Goal: Information Seeking & Learning: Learn about a topic

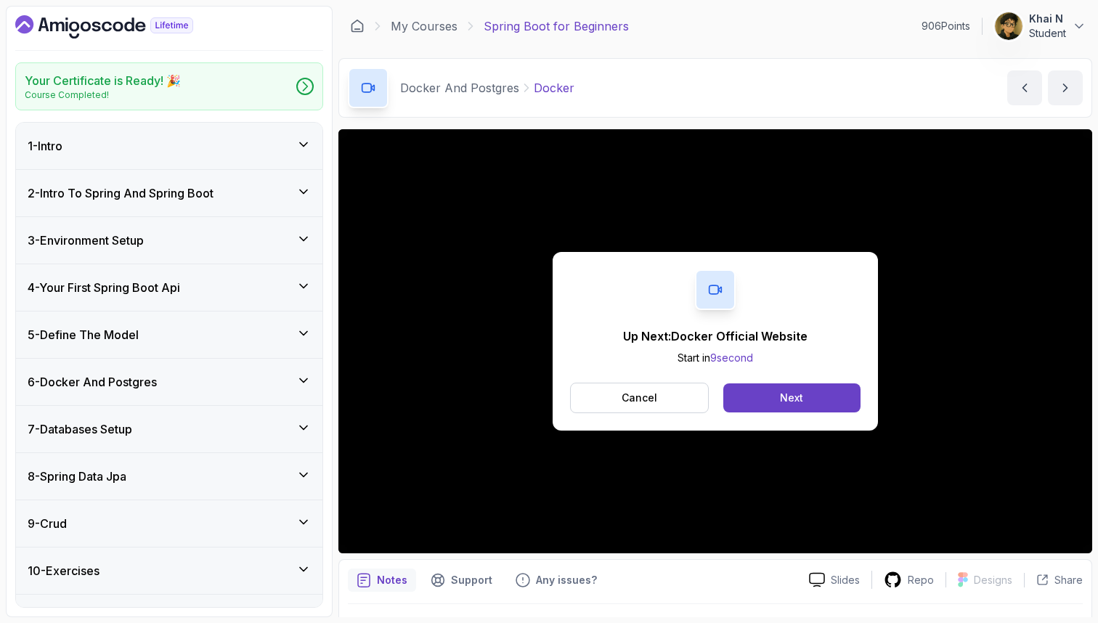
click at [180, 282] on h3 "4 - Your First Spring Boot Api" at bounding box center [104, 287] width 153 height 17
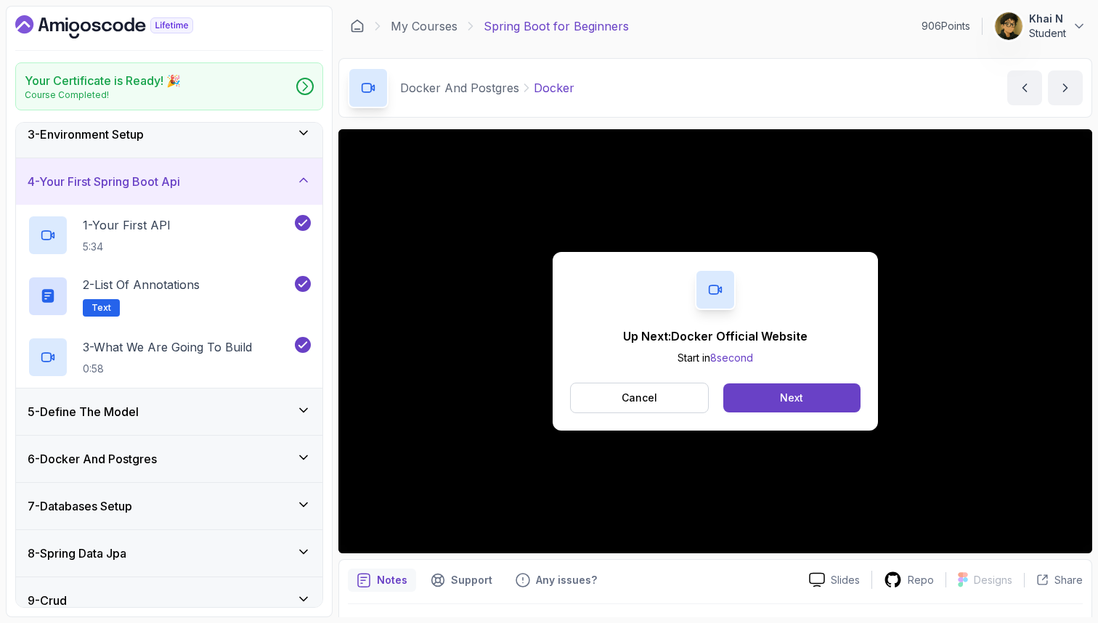
click at [138, 405] on h3 "5 - Define The Model" at bounding box center [83, 411] width 111 height 17
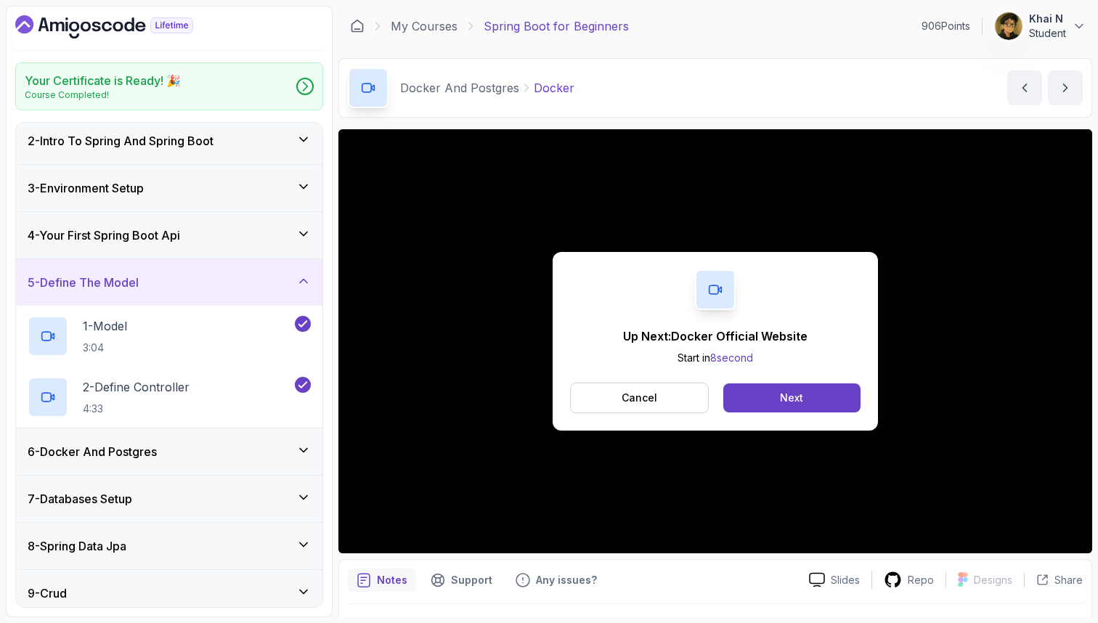
scroll to position [39, 0]
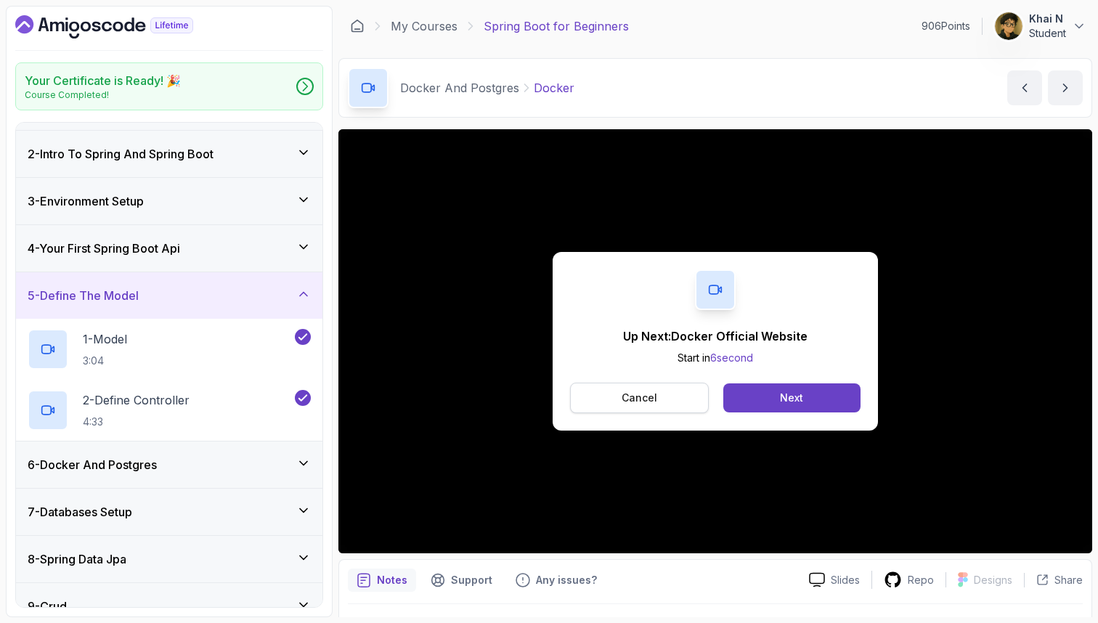
click at [632, 389] on button "Cancel" at bounding box center [639, 398] width 139 height 31
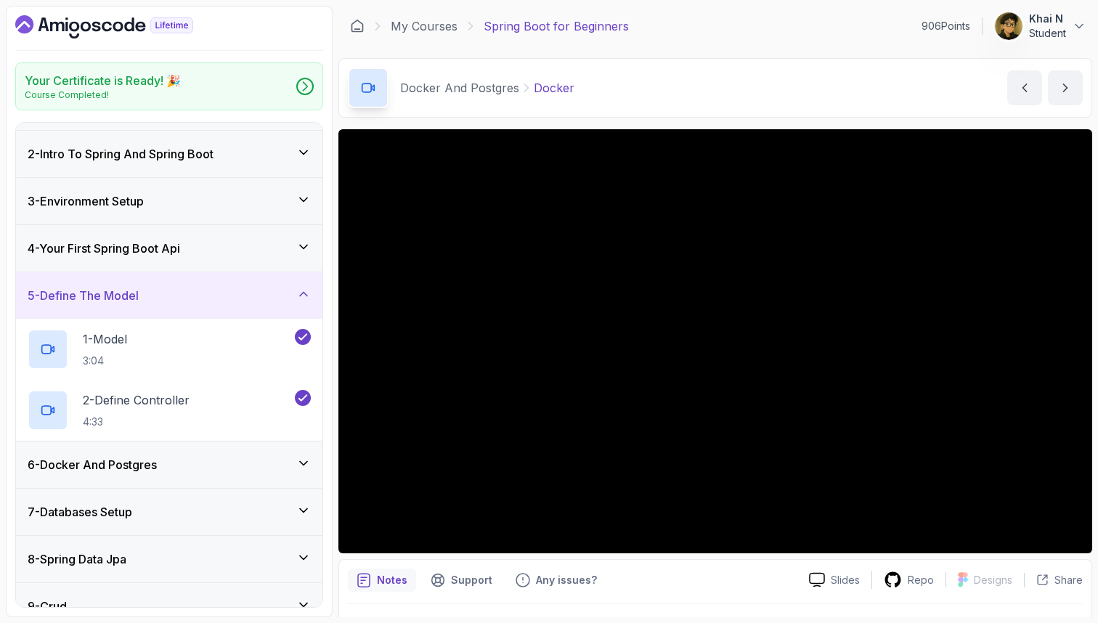
click at [205, 250] on div "4 - Your First Spring Boot Api" at bounding box center [169, 248] width 283 height 17
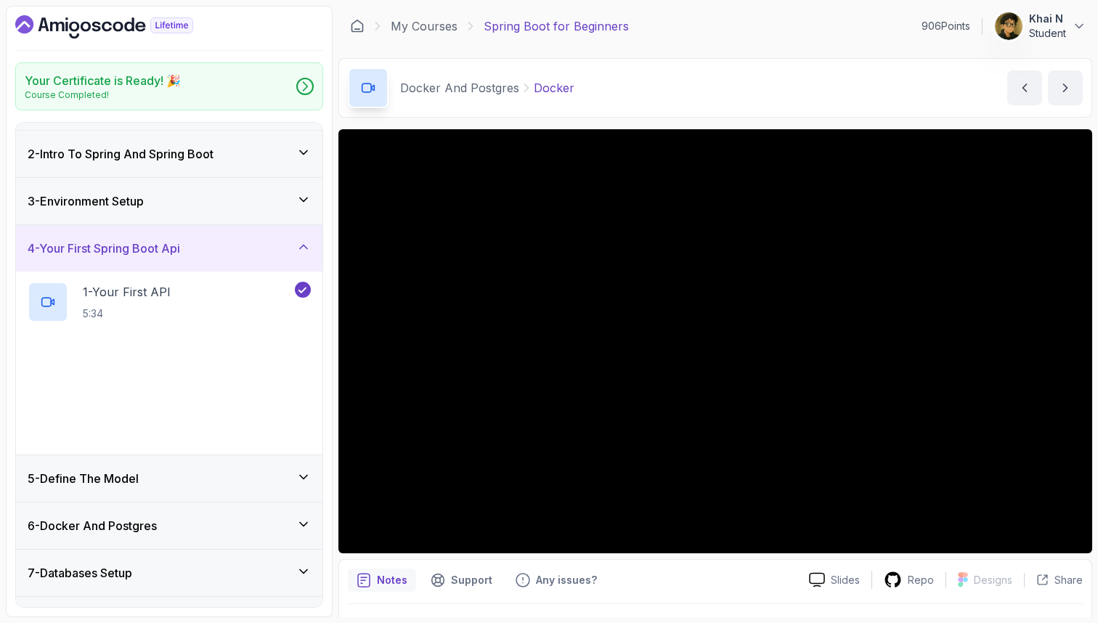
click at [188, 205] on div "3 - Environment Setup" at bounding box center [169, 200] width 283 height 17
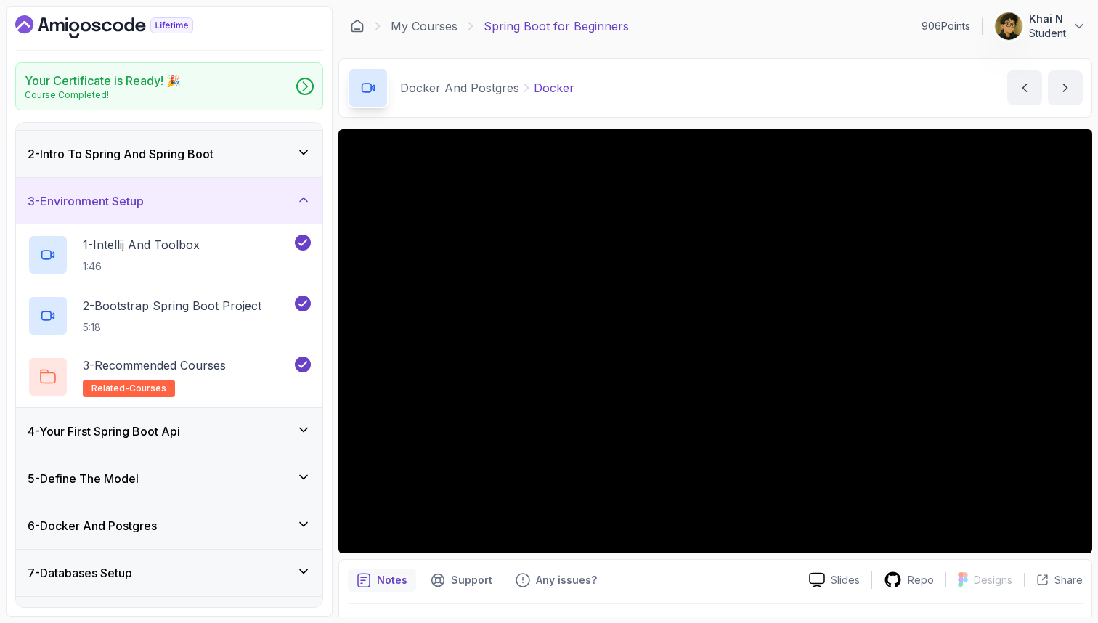
click at [191, 175] on div "2 - Intro To Spring And Spring Boot" at bounding box center [169, 154] width 306 height 46
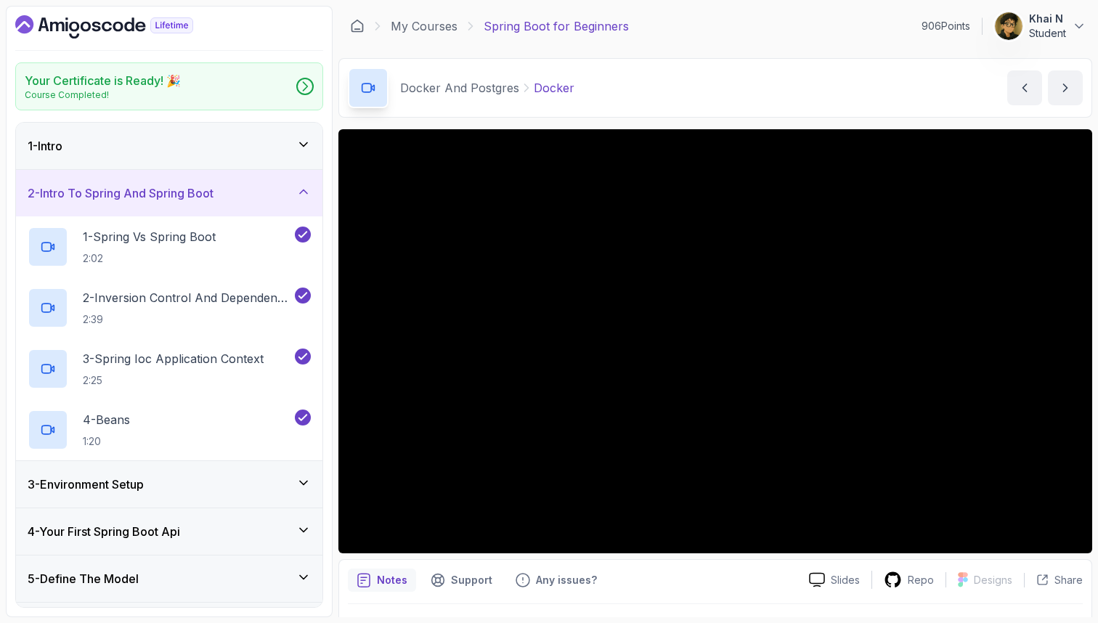
scroll to position [0, 0]
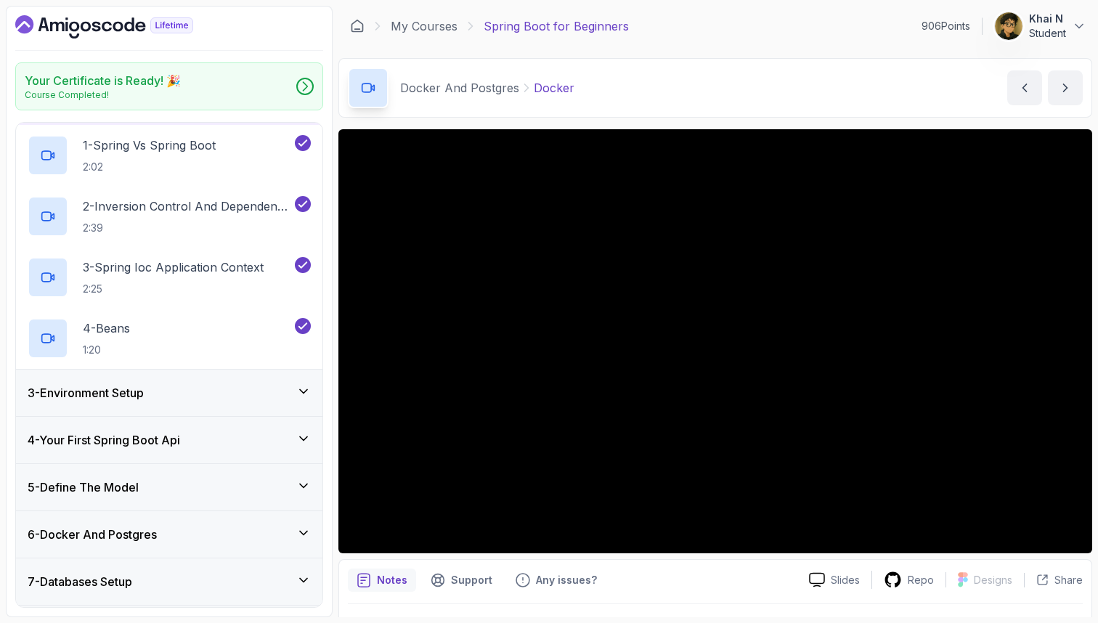
click at [169, 386] on div "3 - Environment Setup" at bounding box center [169, 392] width 283 height 17
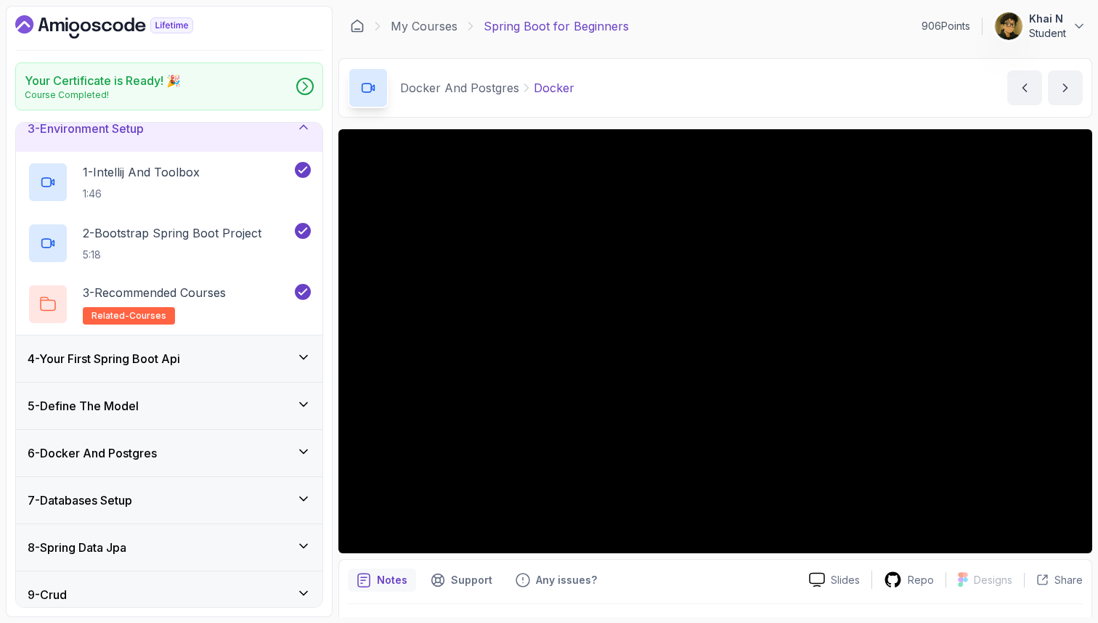
click at [153, 356] on h3 "4 - Your First Spring Boot Api" at bounding box center [104, 358] width 153 height 17
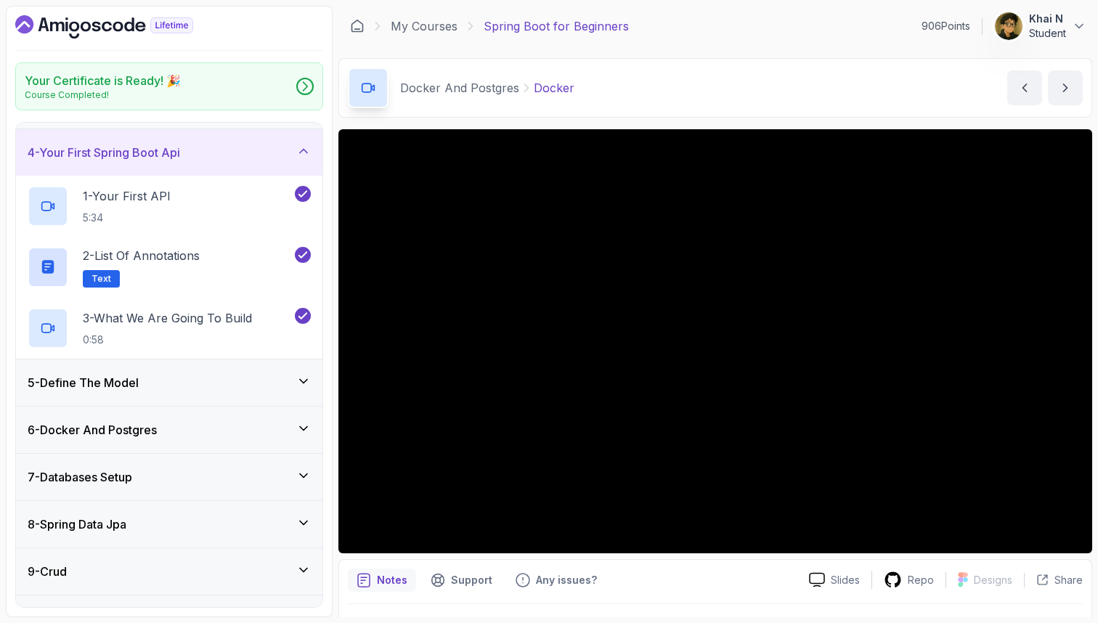
click at [149, 383] on div "5 - Define The Model" at bounding box center [169, 382] width 283 height 17
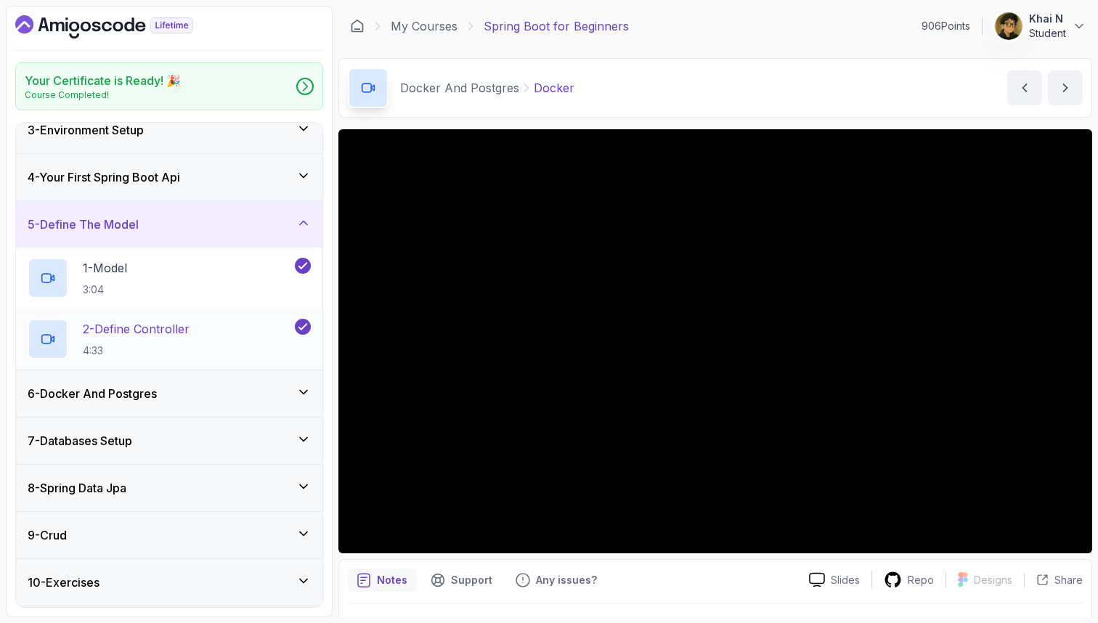
scroll to position [117, 0]
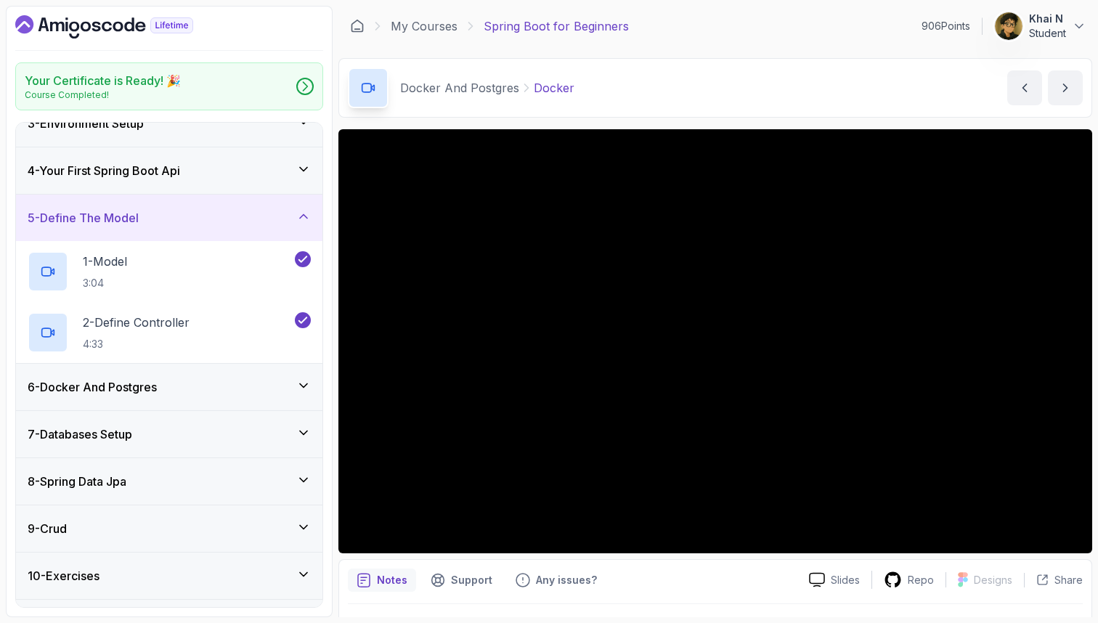
click at [149, 383] on h3 "6 - Docker And Postgres" at bounding box center [92, 386] width 129 height 17
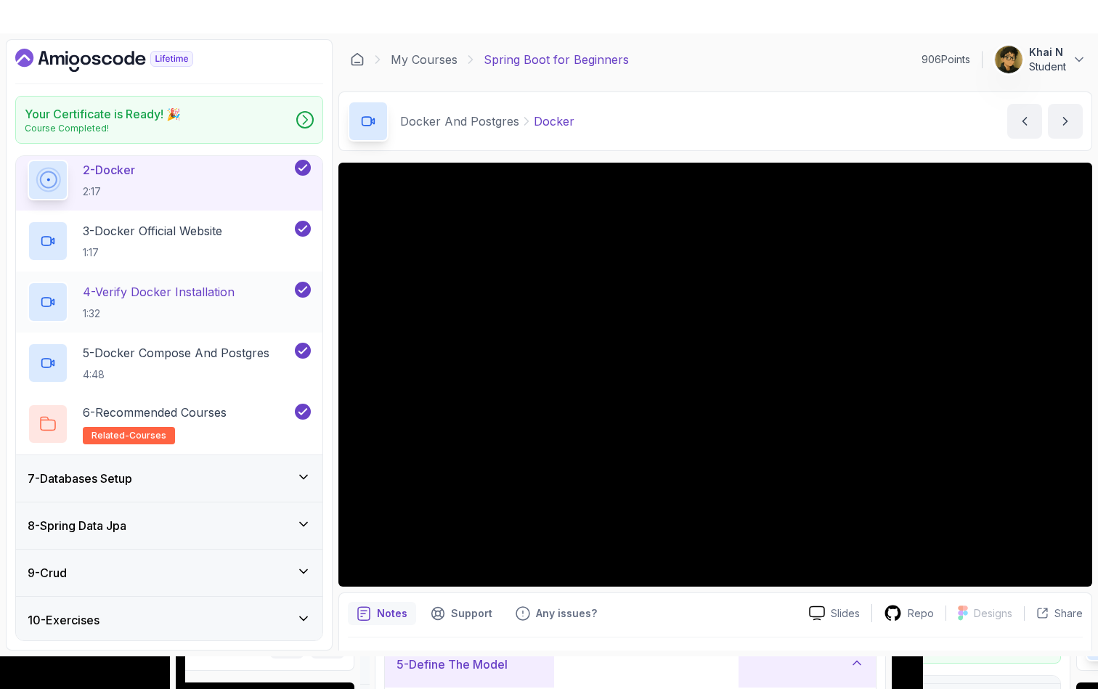
scroll to position [300, 0]
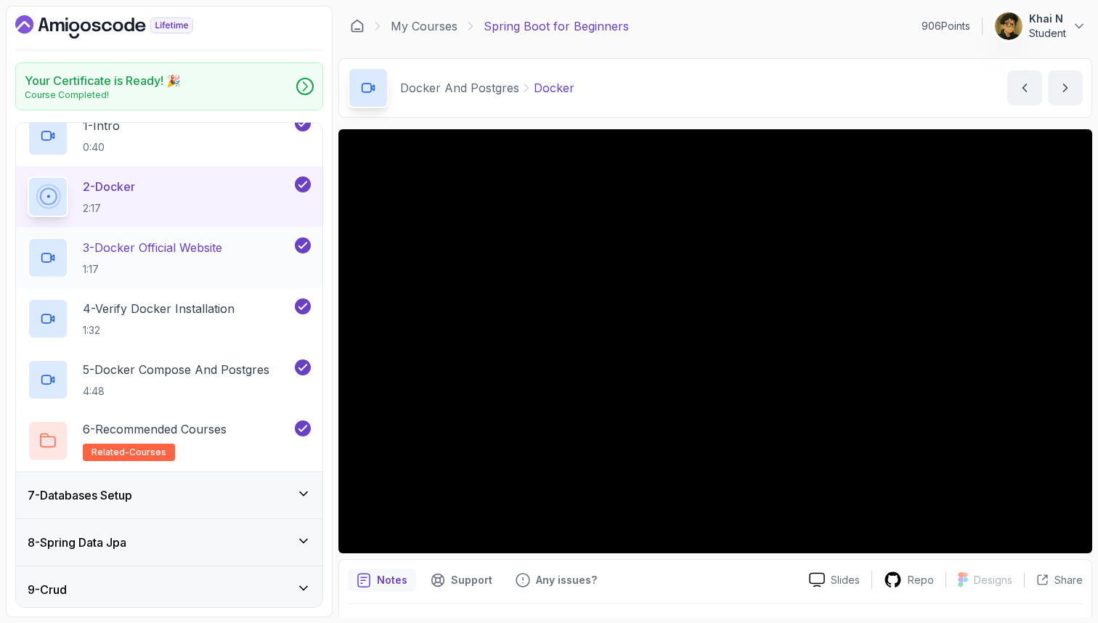
click at [185, 260] on h2 "3 - Docker Official Website 1:17" at bounding box center [152, 258] width 139 height 38
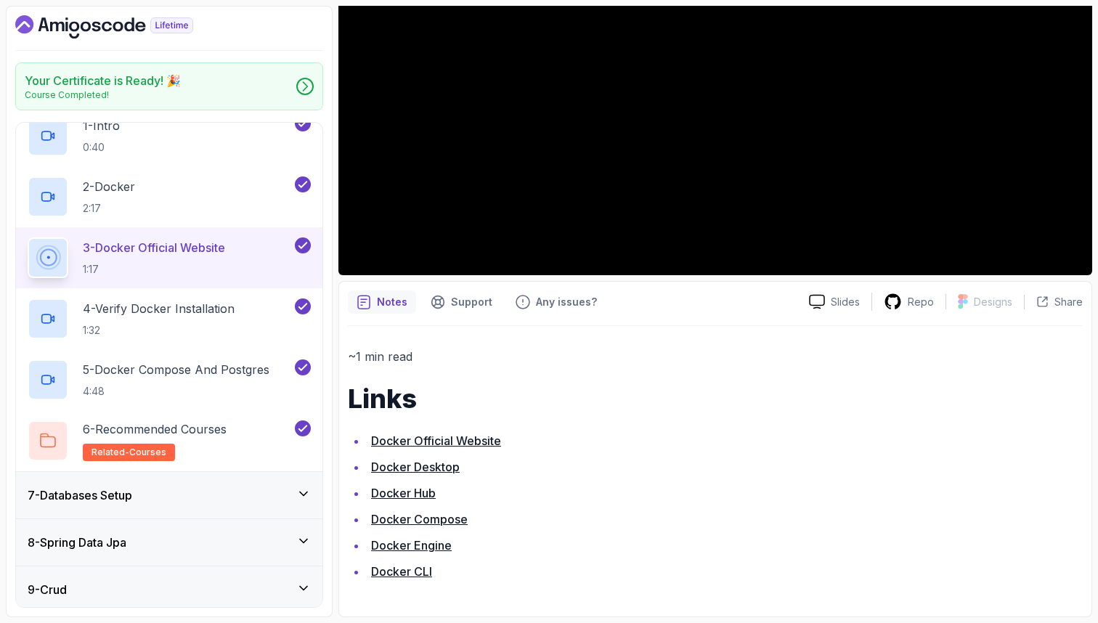
scroll to position [277, 0]
click at [513, 408] on h1 "Links" at bounding box center [715, 399] width 735 height 29
click at [513, 450] on li "Docker Official Website" at bounding box center [725, 441] width 716 height 20
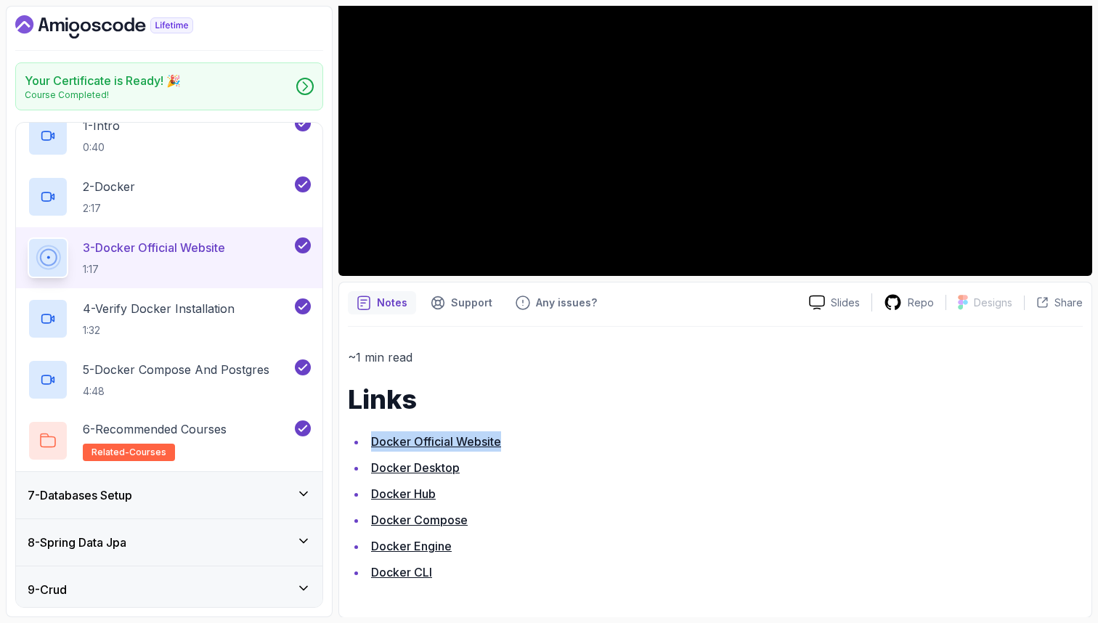
click at [512, 480] on ul "Docker Official Website Docker Desktop Docker Hub Docker Compose Docker Engine …" at bounding box center [715, 506] width 735 height 151
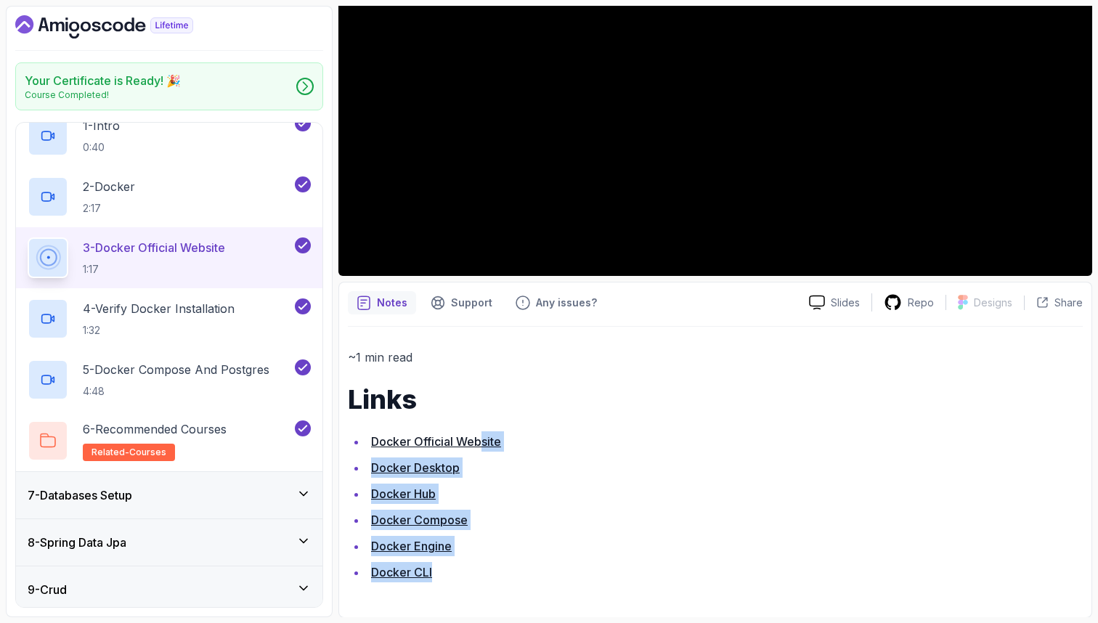
drag, startPoint x: 498, startPoint y: 569, endPoint x: 484, endPoint y: 436, distance: 133.0
click at [484, 436] on ul "Docker Official Website Docker Desktop Docker Hub Docker Compose Docker Engine …" at bounding box center [715, 506] width 735 height 151
click at [523, 418] on div "~1 min read Links Docker Official Website Docker Desktop Docker Hub Docker Comp…" at bounding box center [715, 464] width 735 height 235
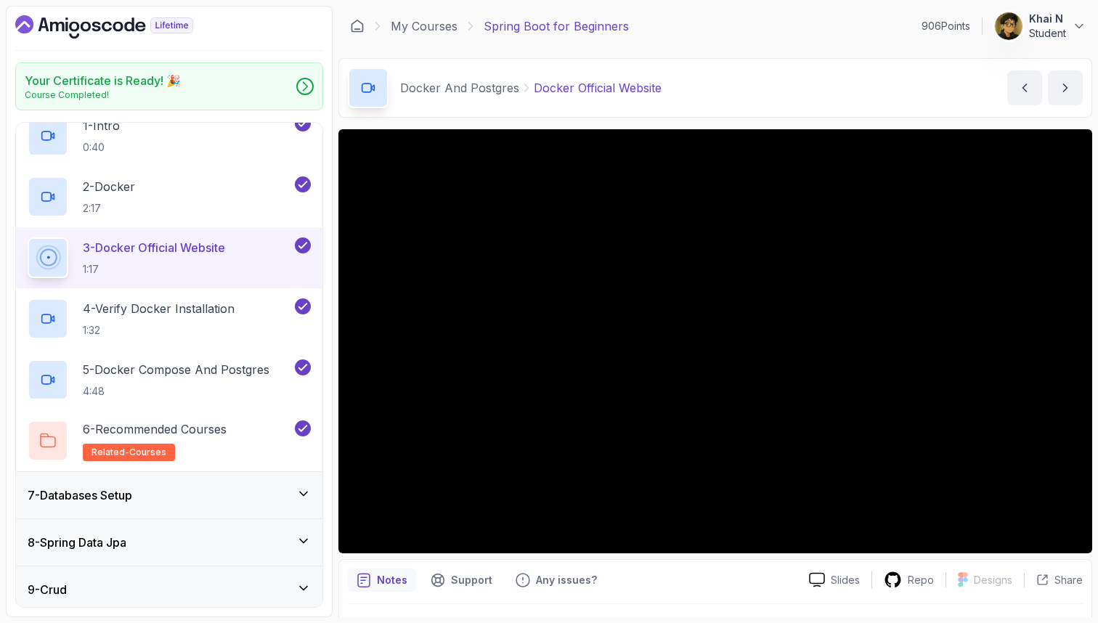
scroll to position [0, 0]
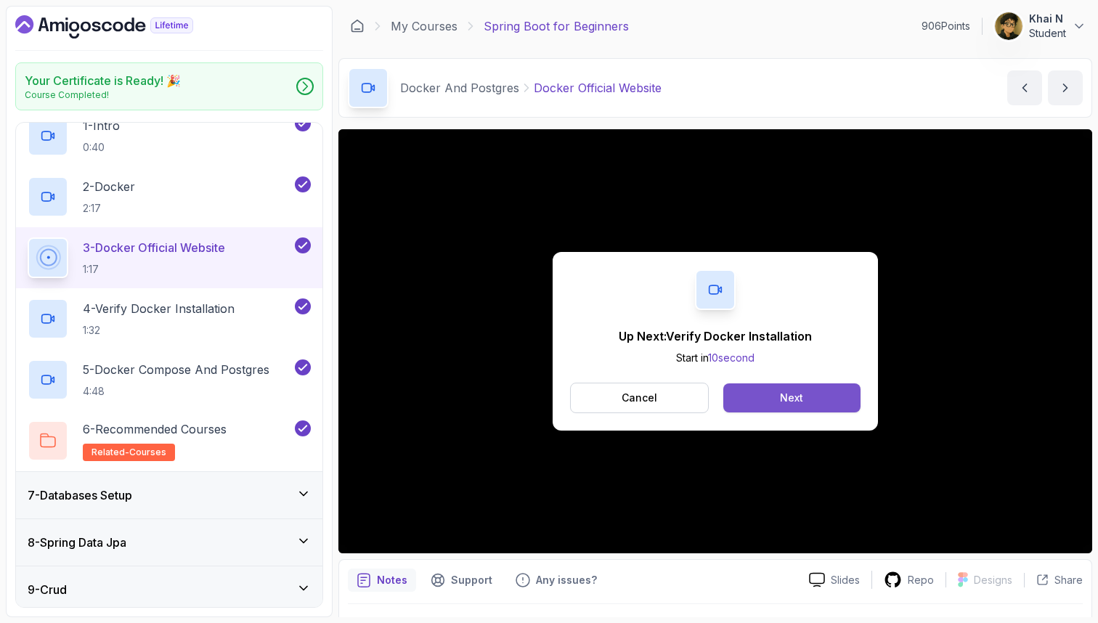
click at [748, 389] on button "Next" at bounding box center [791, 397] width 137 height 29
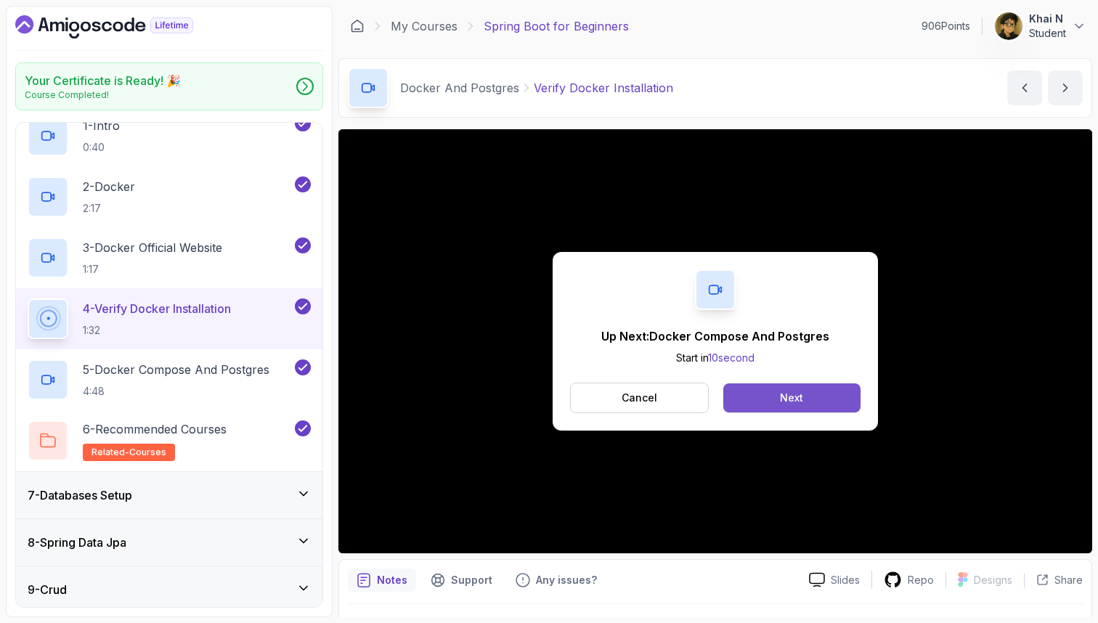
click at [790, 389] on button "Next" at bounding box center [791, 397] width 137 height 29
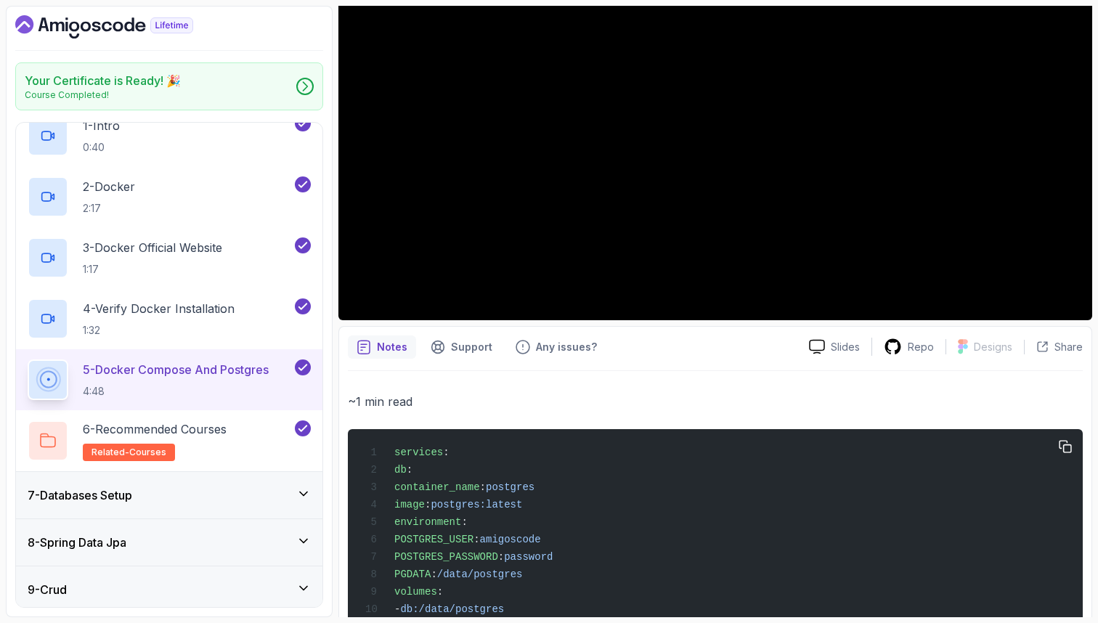
scroll to position [131, 0]
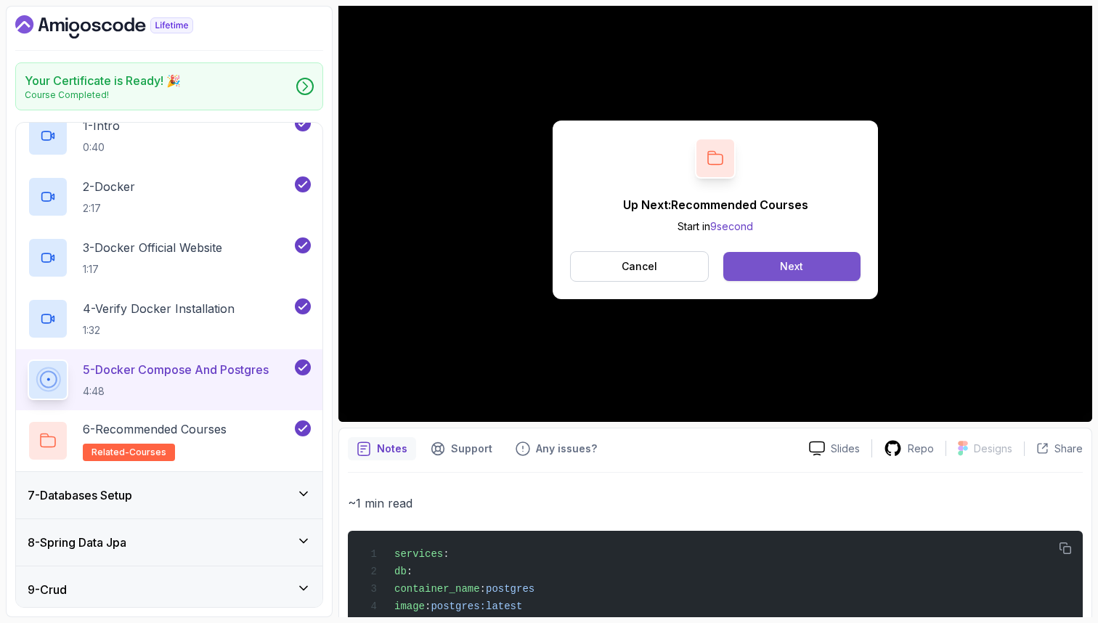
click at [781, 265] on div "Next" at bounding box center [791, 266] width 23 height 15
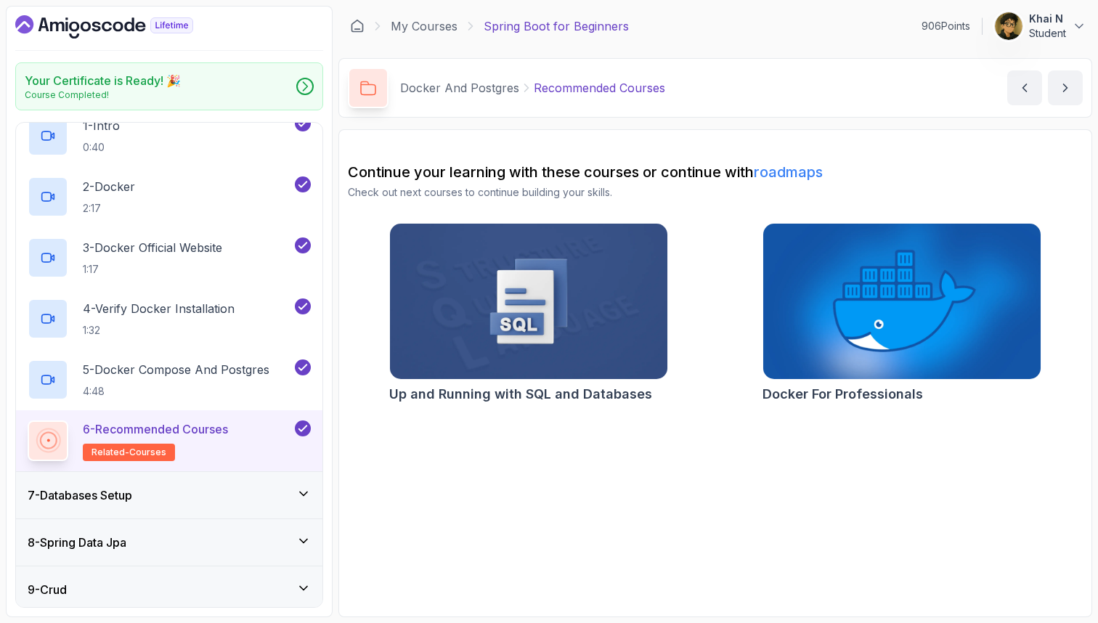
click at [208, 490] on div "7 - Databases Setup" at bounding box center [169, 495] width 283 height 17
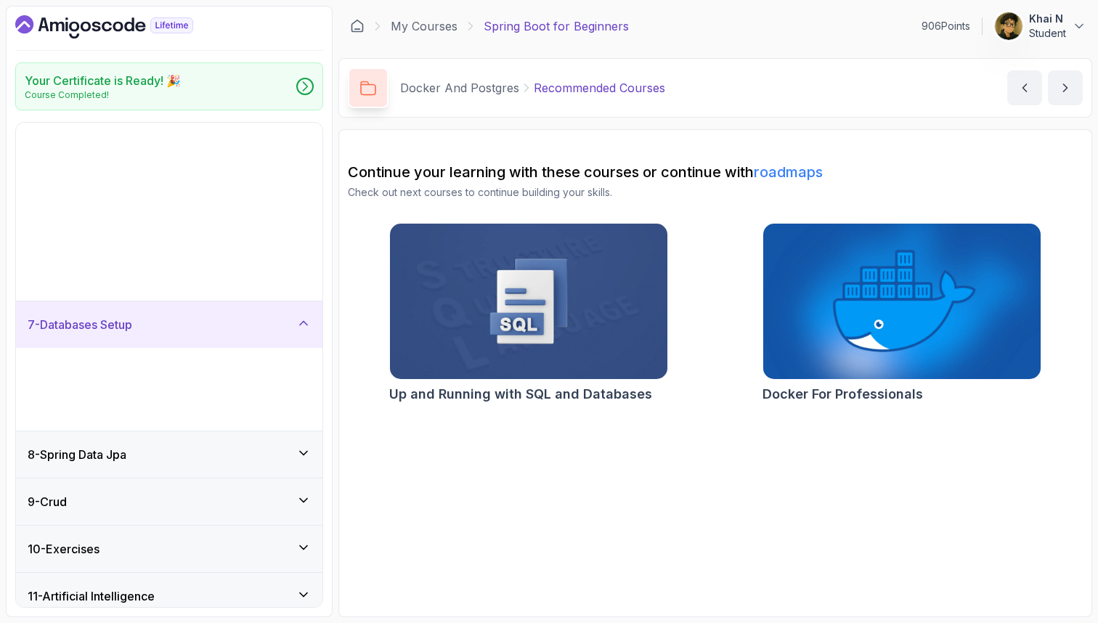
scroll to position [81, 0]
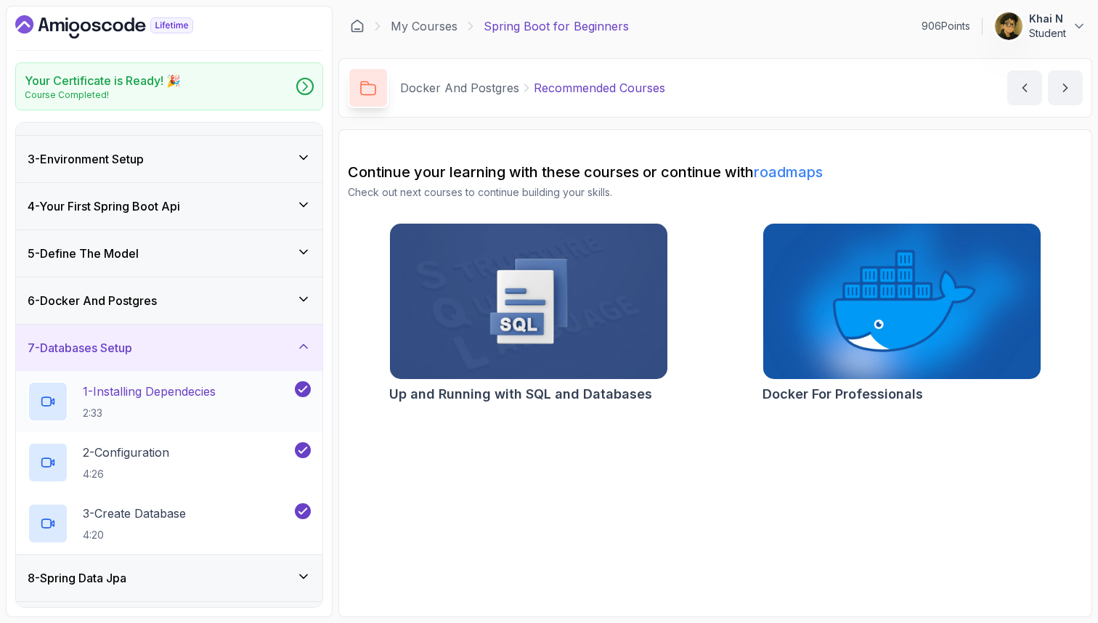
click at [206, 392] on p "1 - Installing Dependecies" at bounding box center [149, 391] width 133 height 17
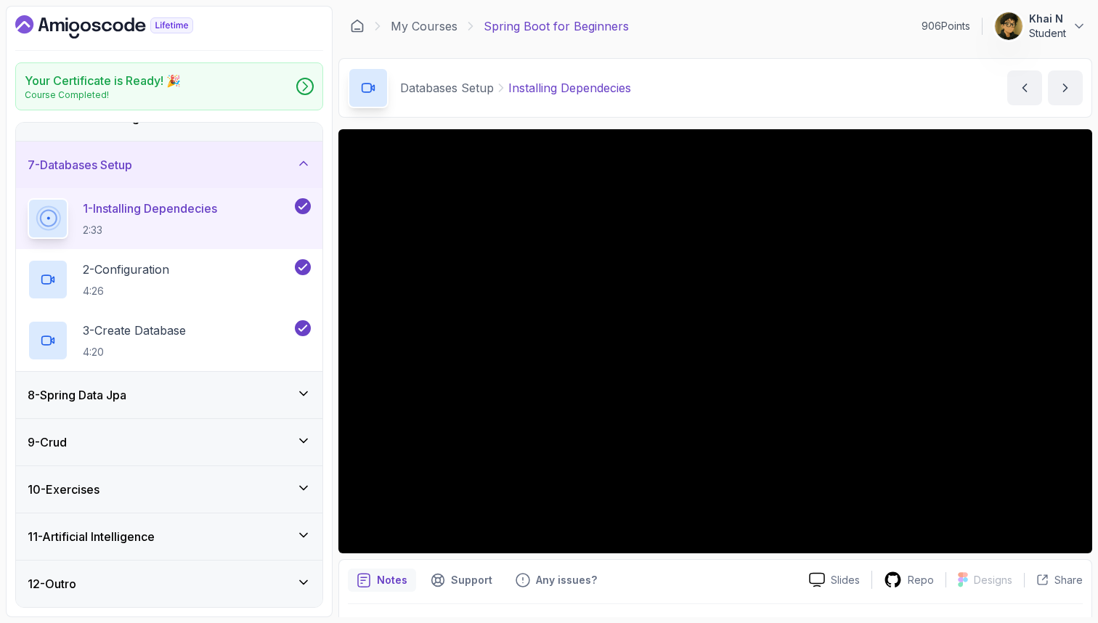
scroll to position [264, 0]
click at [251, 389] on div "8 - Spring Data Jpa" at bounding box center [169, 394] width 283 height 17
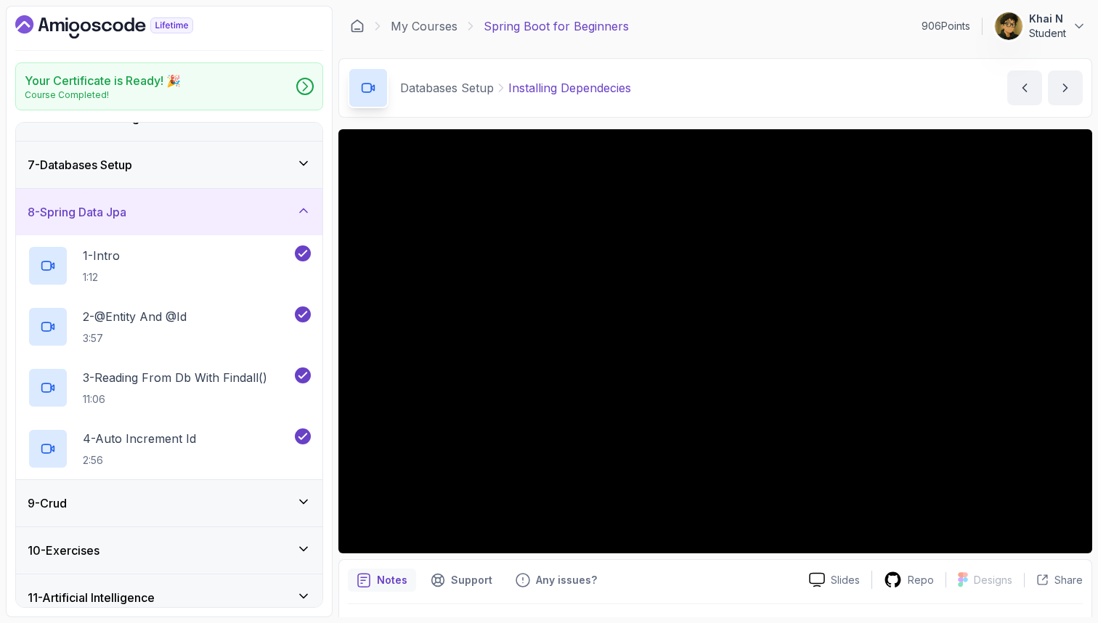
click at [245, 171] on div "7 - Databases Setup" at bounding box center [169, 164] width 283 height 17
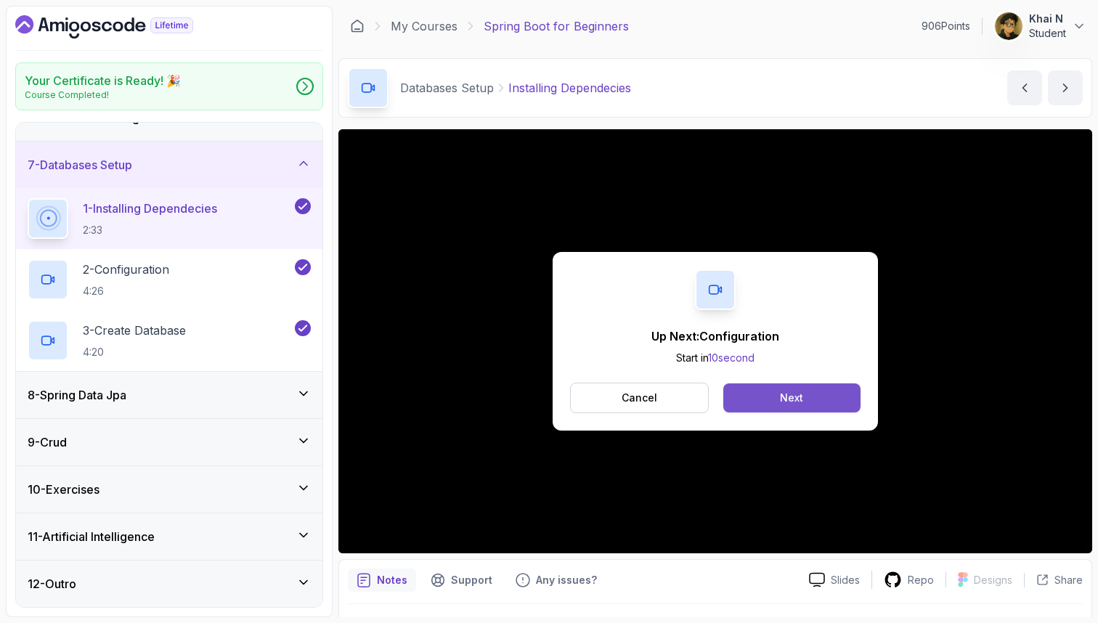
click at [764, 383] on button "Next" at bounding box center [791, 397] width 137 height 29
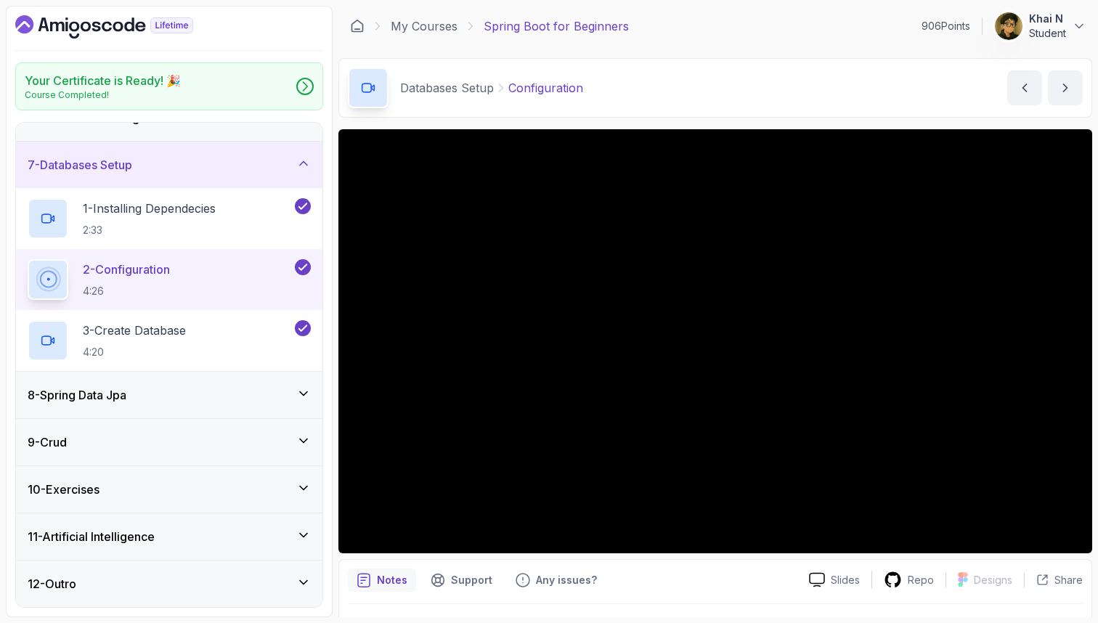
click at [154, 390] on div "8 - Spring Data Jpa" at bounding box center [169, 394] width 283 height 17
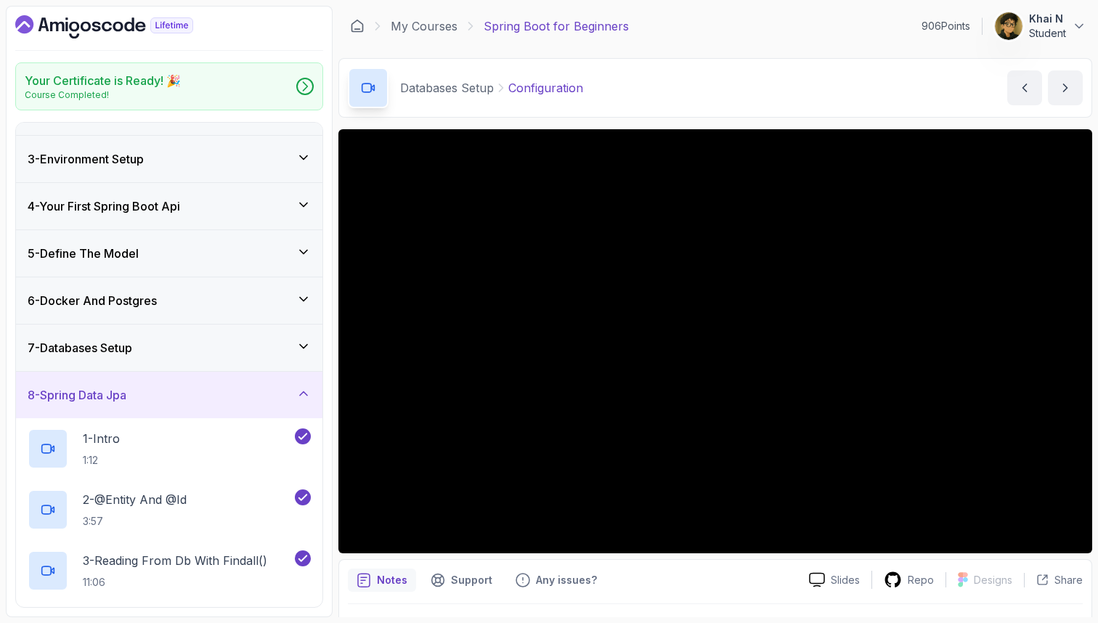
scroll to position [220, 0]
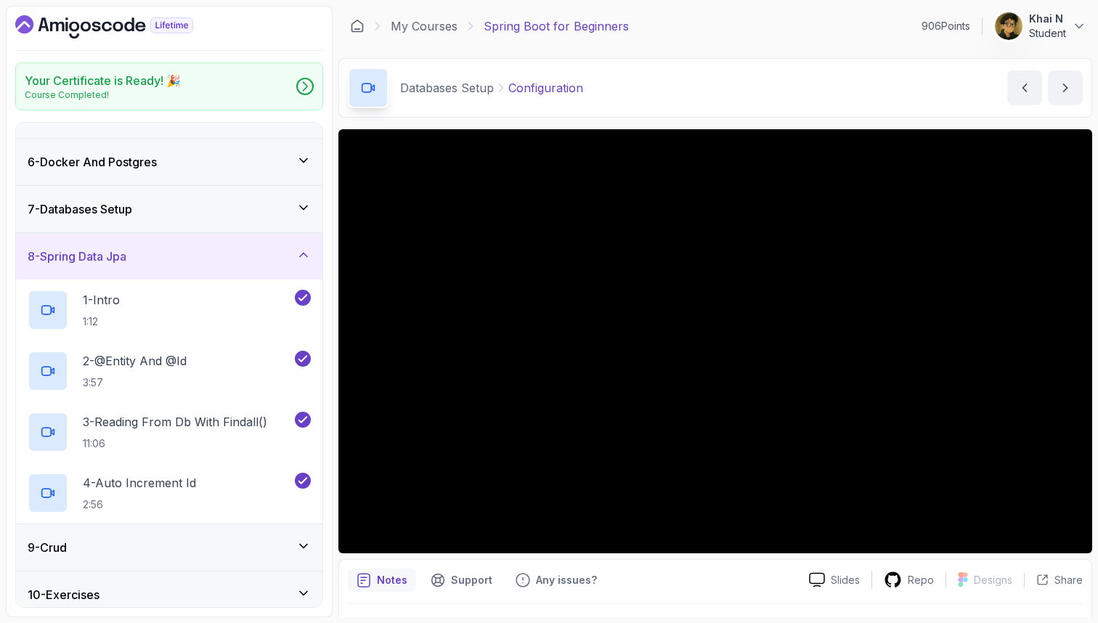
click at [196, 211] on div "7 - Databases Setup" at bounding box center [169, 208] width 283 height 17
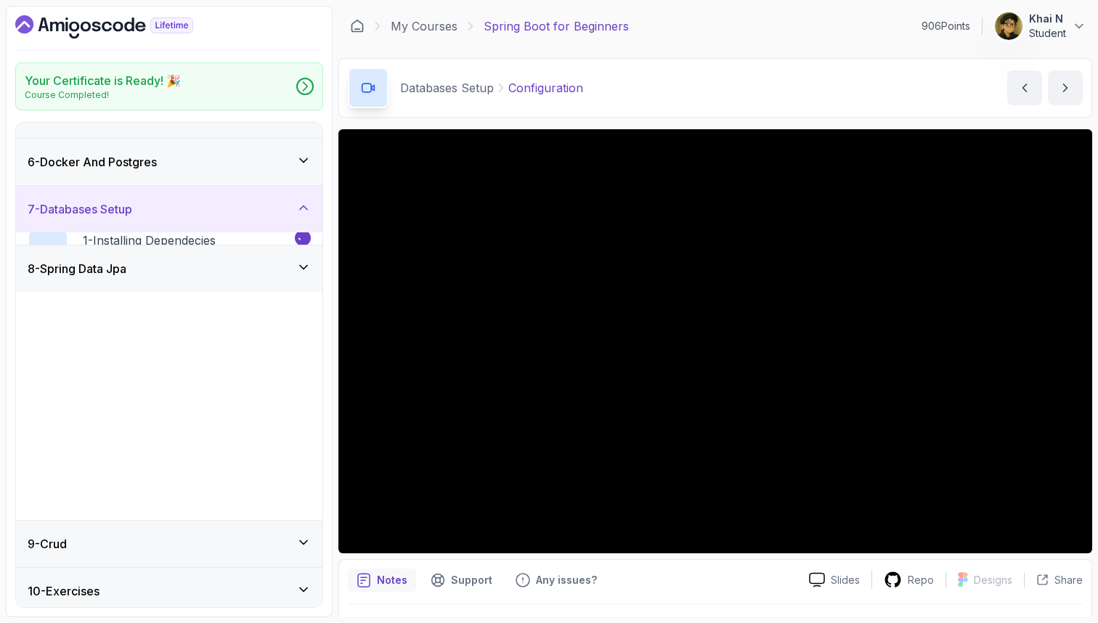
scroll to position [81, 0]
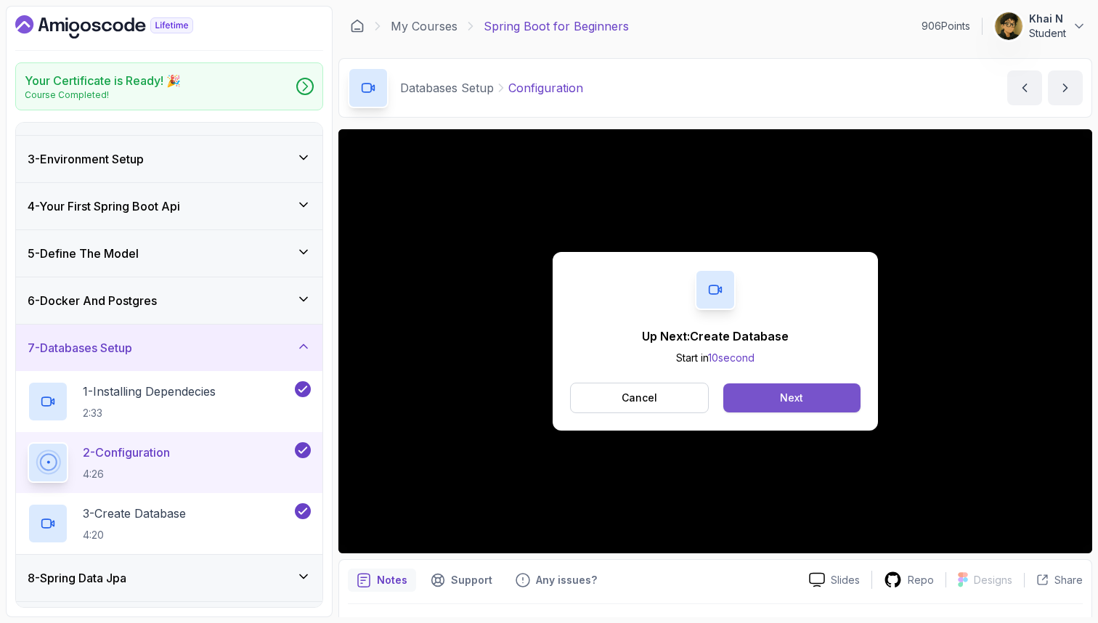
click at [778, 394] on button "Next" at bounding box center [791, 397] width 137 height 29
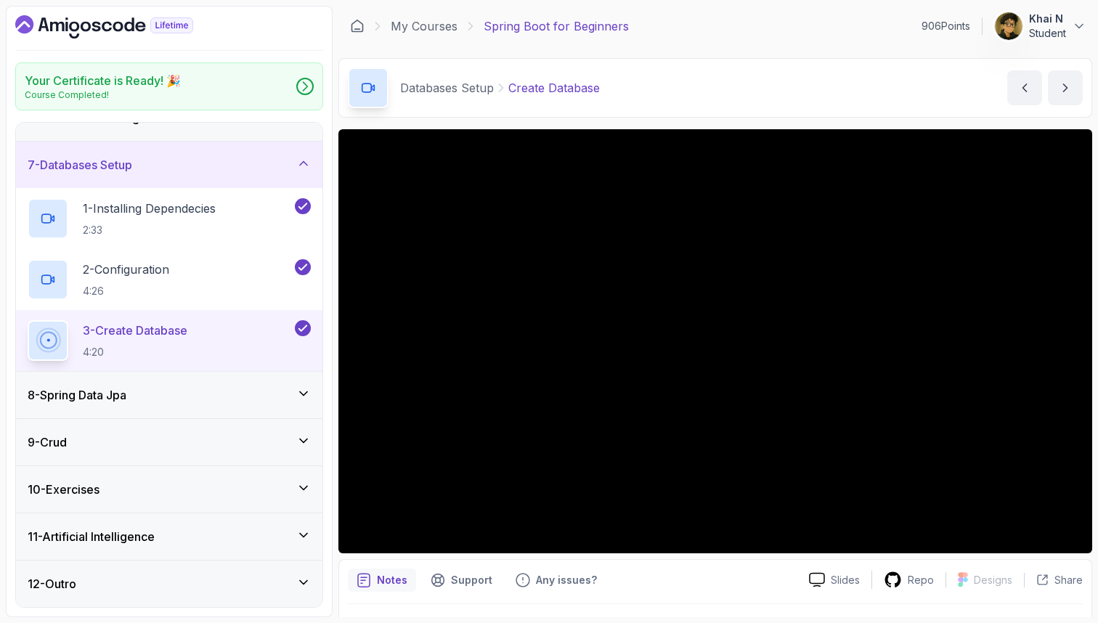
click at [143, 377] on div "8 - Spring Data Jpa" at bounding box center [169, 395] width 306 height 46
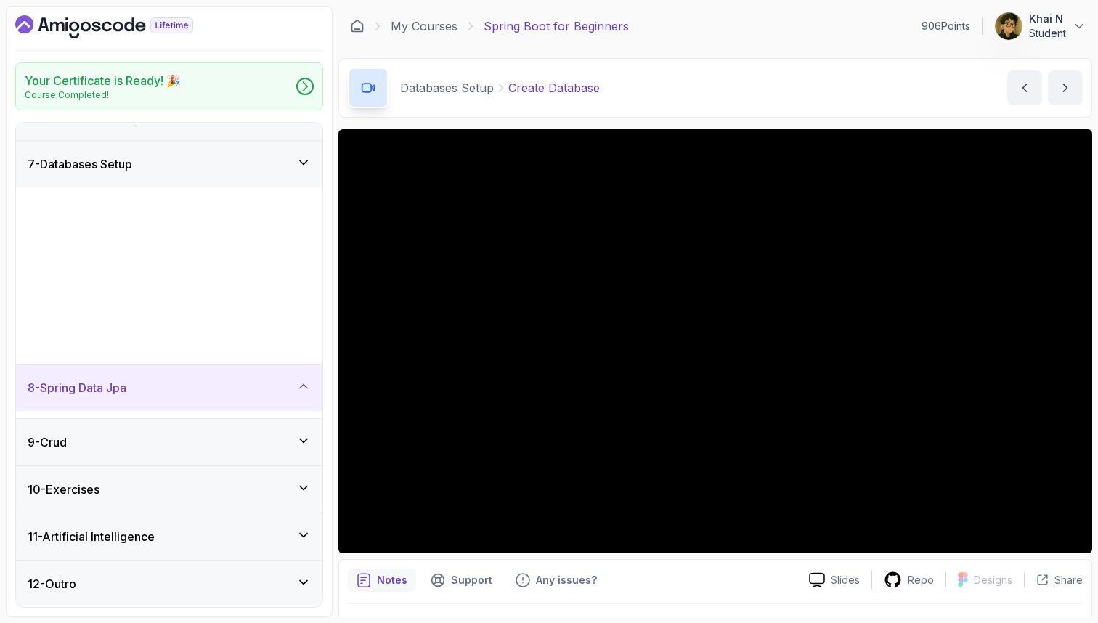
scroll to position [266, 0]
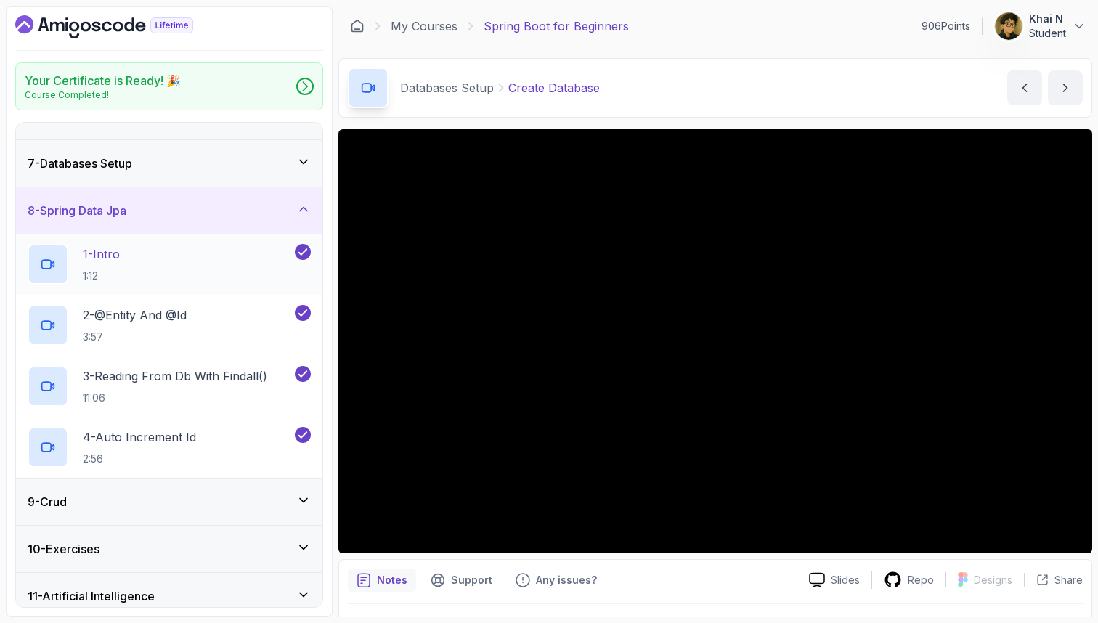
click at [158, 273] on div "1 - Intro 1:12" at bounding box center [160, 264] width 264 height 41
